Goal: Information Seeking & Learning: Understand process/instructions

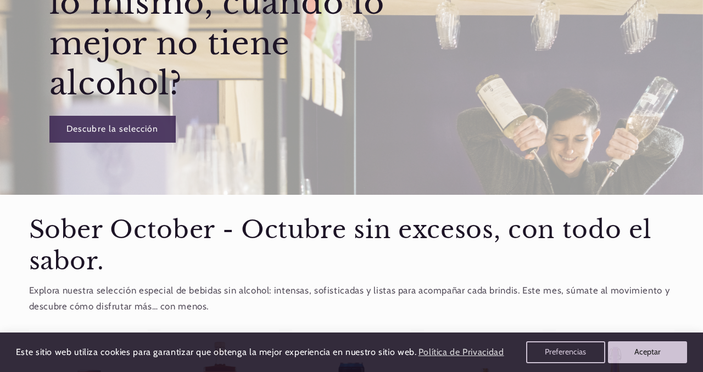
scroll to position [232, 0]
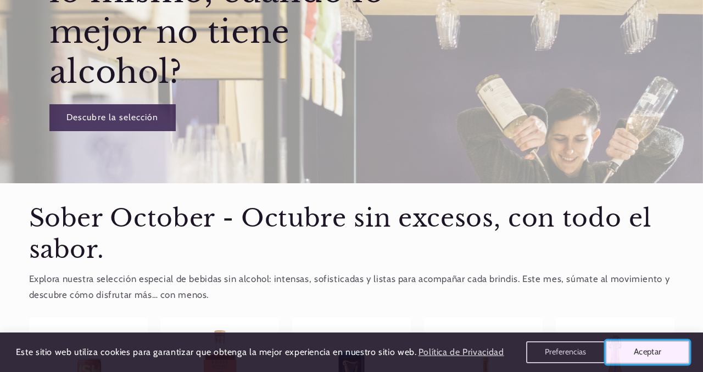
click at [666, 351] on button "Aceptar" at bounding box center [647, 352] width 84 height 23
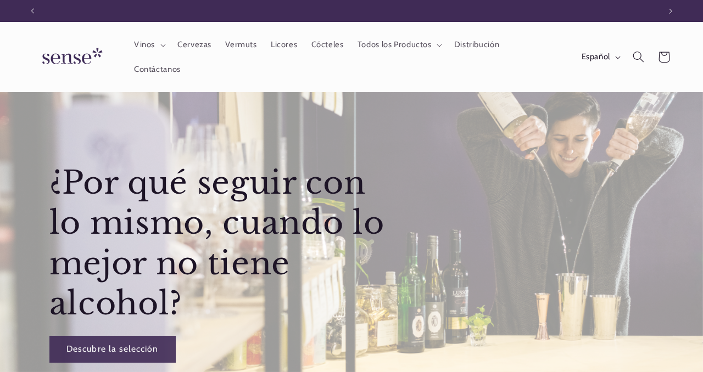
scroll to position [0, 627]
click at [602, 58] on span "Español" at bounding box center [595, 57] width 29 height 12
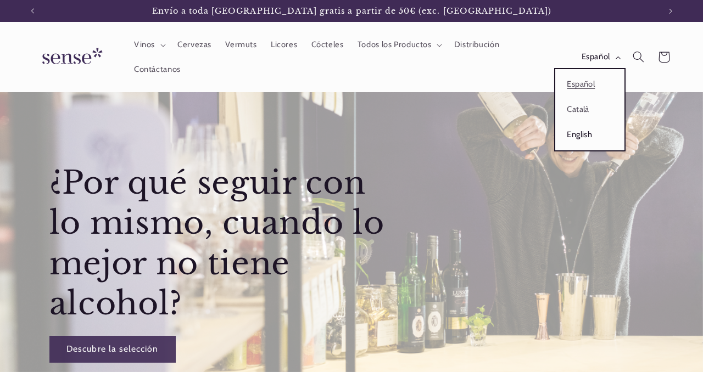
click at [580, 134] on link "English" at bounding box center [589, 134] width 69 height 25
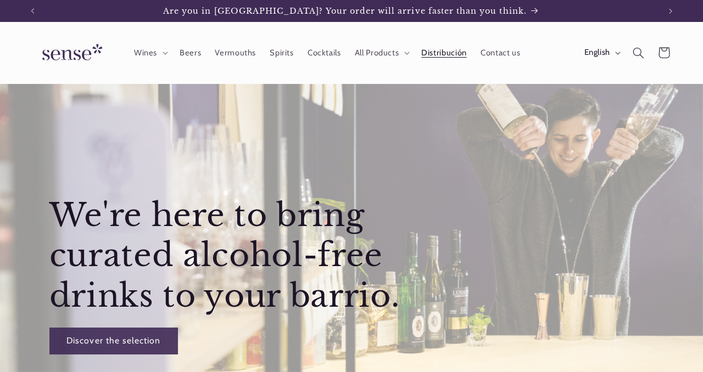
click at [445, 53] on span "Distribución" at bounding box center [444, 53] width 46 height 10
